Goal: Check status: Check status

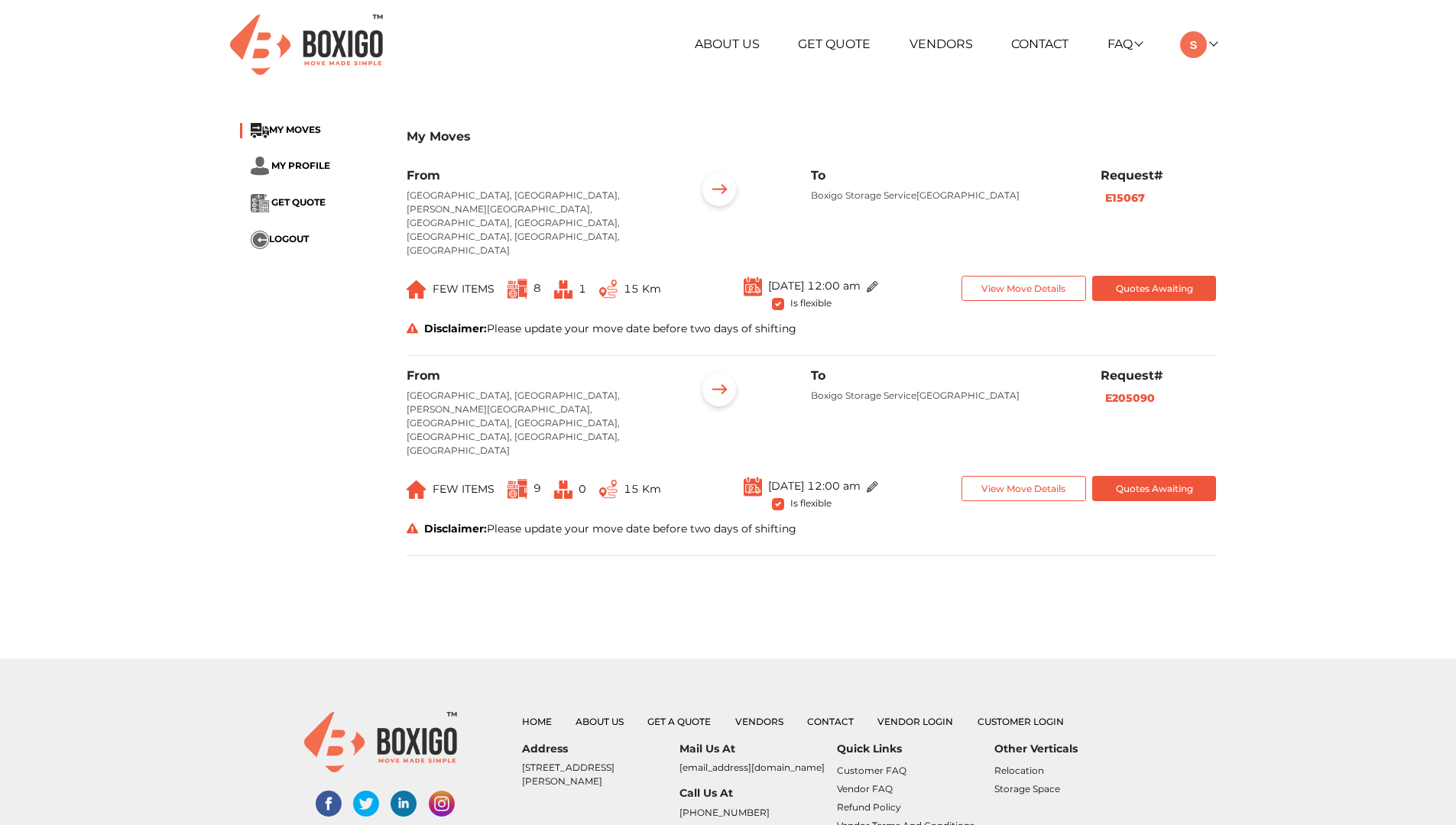
click at [1161, 276] on button "Quotes Awaiting" at bounding box center [1154, 288] width 125 height 25
click at [1140, 276] on button "Quotes Awaiting" at bounding box center [1154, 288] width 125 height 25
click at [1011, 276] on button "View Move Details" at bounding box center [1024, 288] width 125 height 25
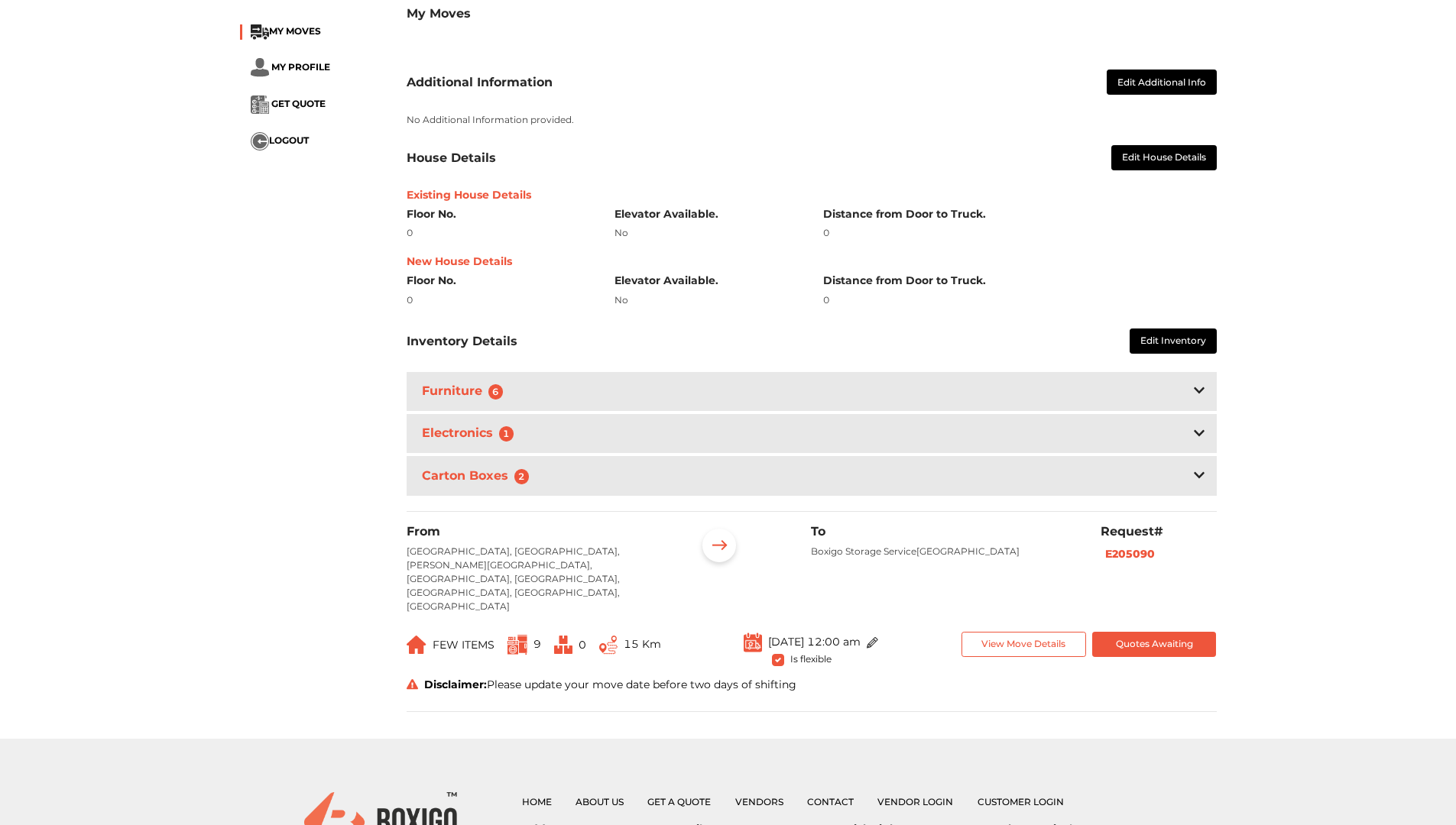
scroll to position [294, 0]
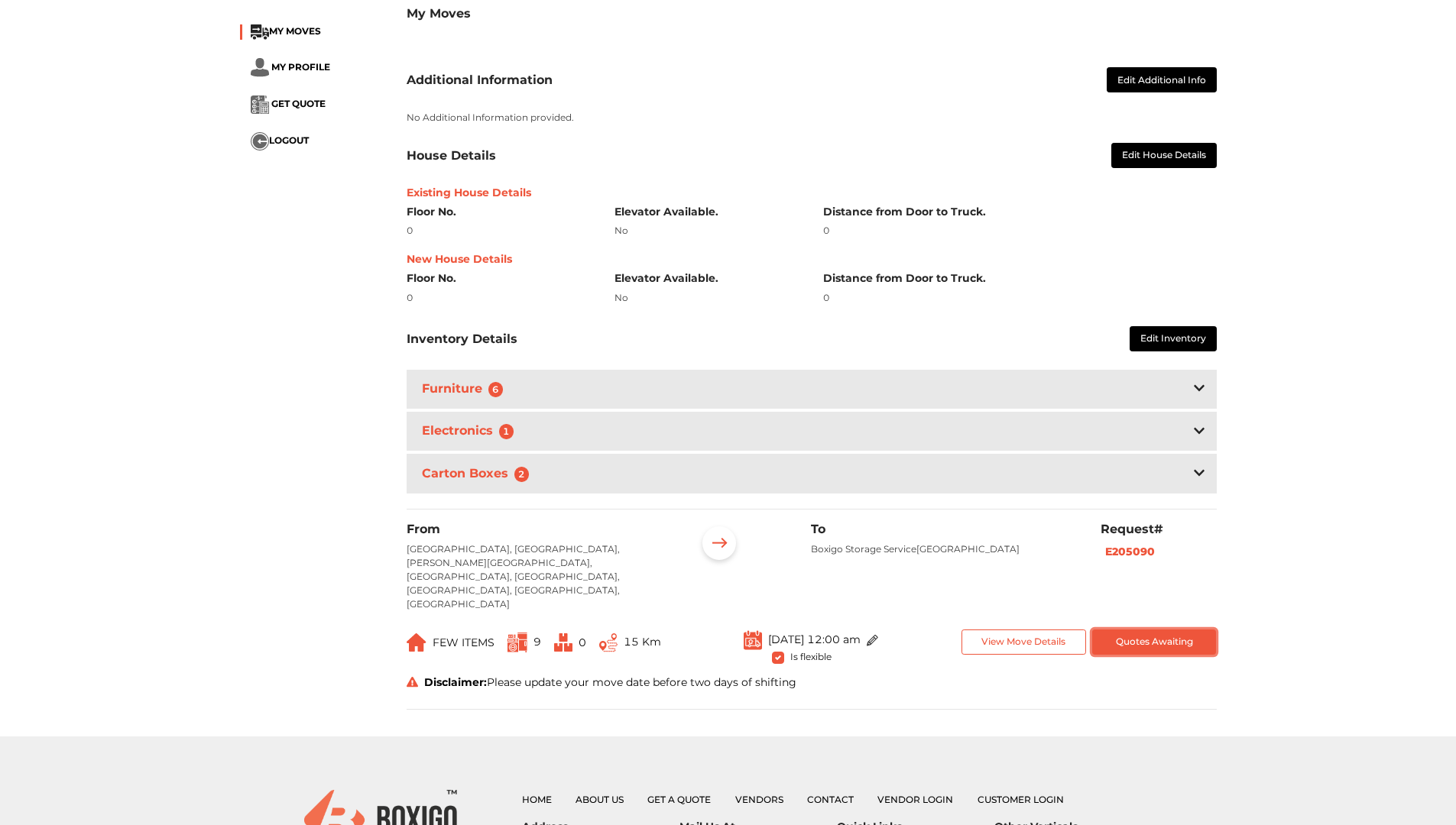
click at [1159, 630] on button "Quotes Awaiting" at bounding box center [1154, 642] width 125 height 25
drag, startPoint x: 767, startPoint y: 114, endPoint x: 781, endPoint y: 89, distance: 28.7
click at [767, 113] on div "Additional Information Edit Additional Info No Additional Information provided.…" at bounding box center [811, 273] width 833 height 447
